Goal: Task Accomplishment & Management: Manage account settings

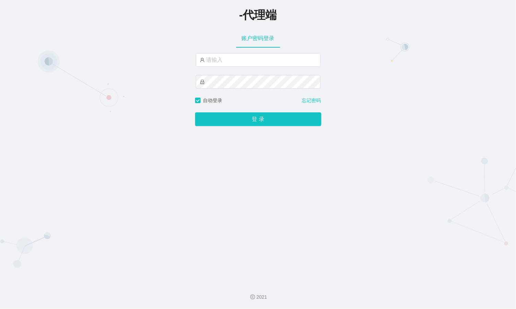
type input "laosan"
click at [195, 112] on button "登 录" at bounding box center [258, 119] width 126 height 14
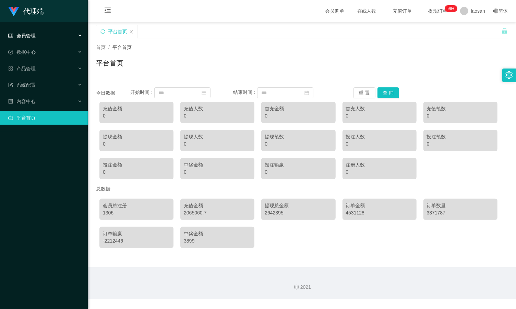
click at [51, 40] on div "会员管理" at bounding box center [44, 36] width 88 height 14
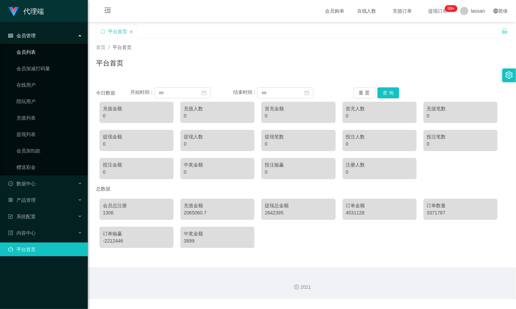
click at [41, 53] on link "会员列表" at bounding box center [49, 52] width 66 height 14
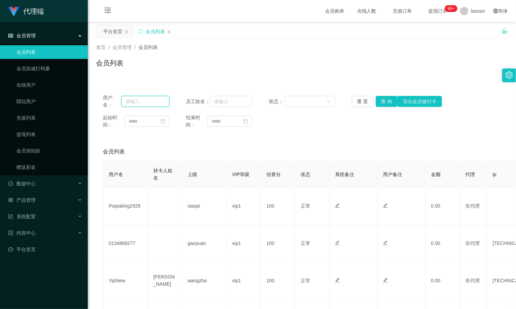
click at [141, 105] on input "text" at bounding box center [145, 101] width 48 height 11
paste input "jjtan"
type input "jjtan"
click at [104, 6] on icon "图标: menu-fold" at bounding box center [107, 11] width 23 height 22
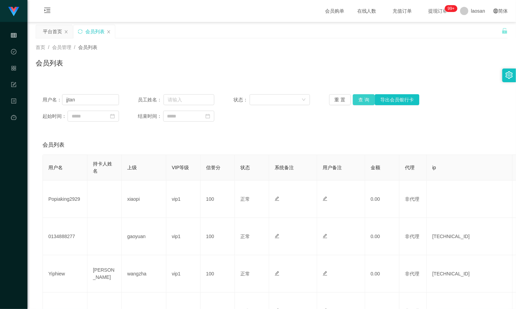
click at [362, 101] on button "查 询" at bounding box center [364, 99] width 22 height 11
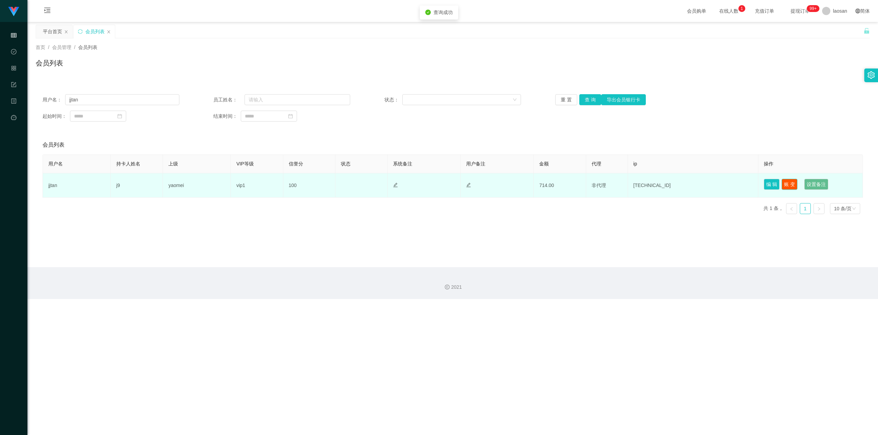
click at [516, 183] on button "账 变" at bounding box center [789, 184] width 16 height 11
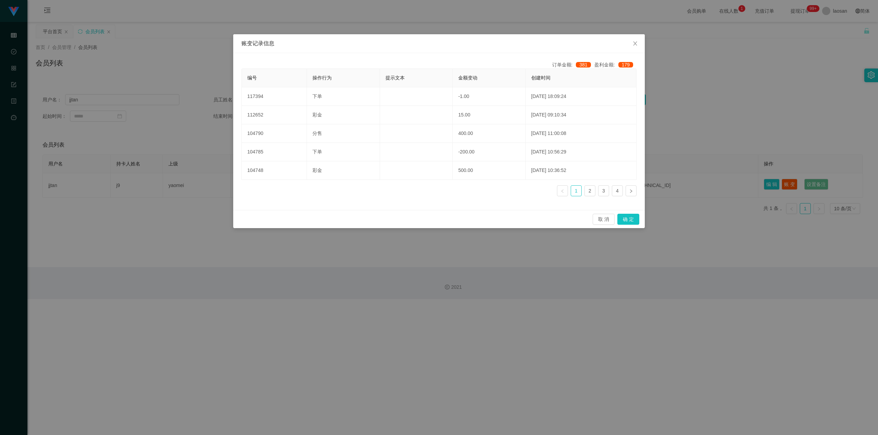
click at [516, 121] on div "账变记录信息 订单金额: 381 盈利金额: 179 编号 操作行为 提示文本 金额变动 创建时间 117394 下单 -1.00 2025-09-09 18…" at bounding box center [439, 217] width 878 height 435
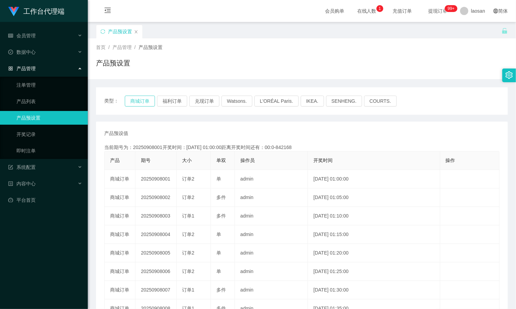
click at [137, 99] on button "商城订单" at bounding box center [140, 101] width 30 height 11
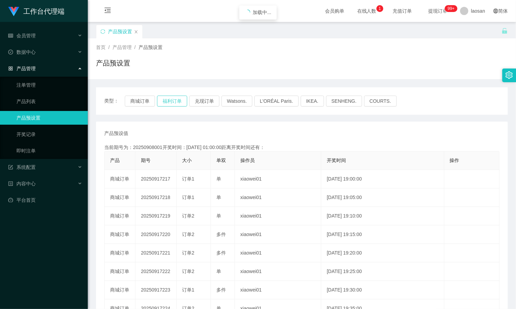
click at [183, 102] on button "福利订单" at bounding box center [172, 101] width 30 height 11
click at [110, 13] on icon "图标: menu-fold" at bounding box center [108, 10] width 6 height 5
